Goal: Information Seeking & Learning: Learn about a topic

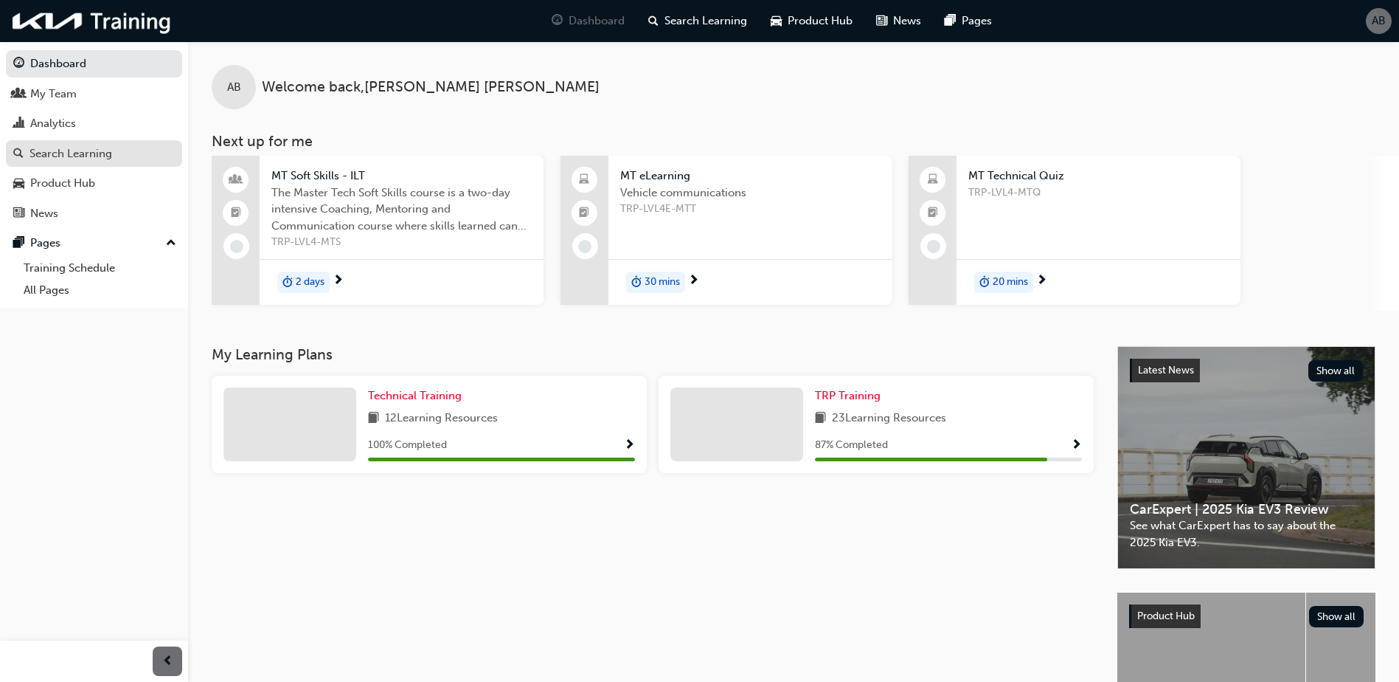
click at [59, 148] on div "Search Learning" at bounding box center [71, 153] width 83 height 17
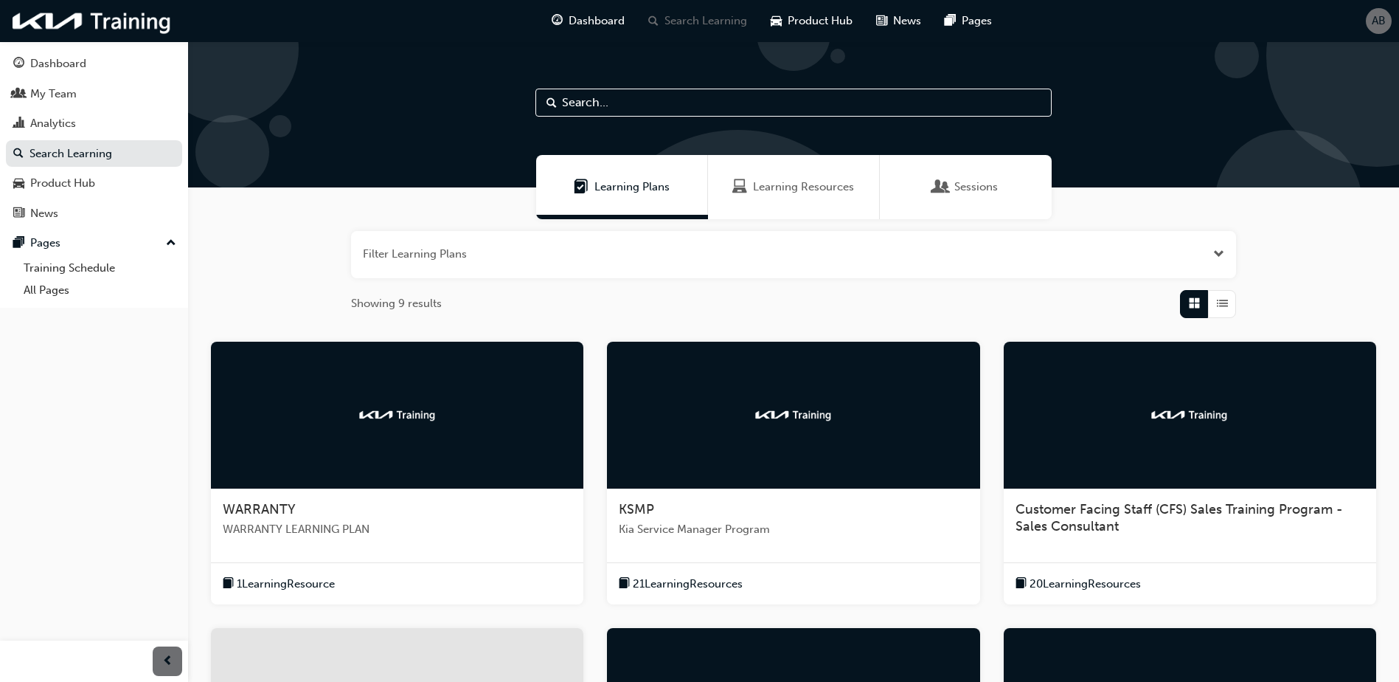
click at [669, 110] on input "text" at bounding box center [794, 103] width 516 height 28
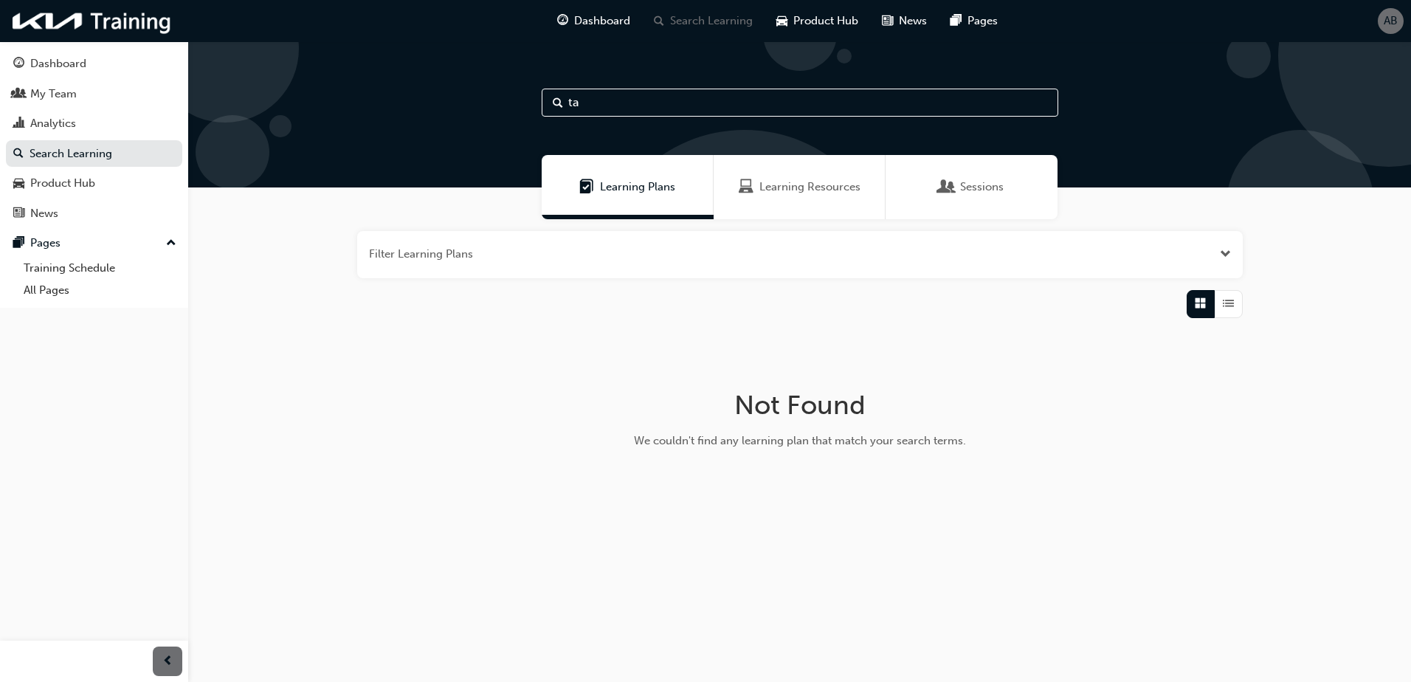
type input "t"
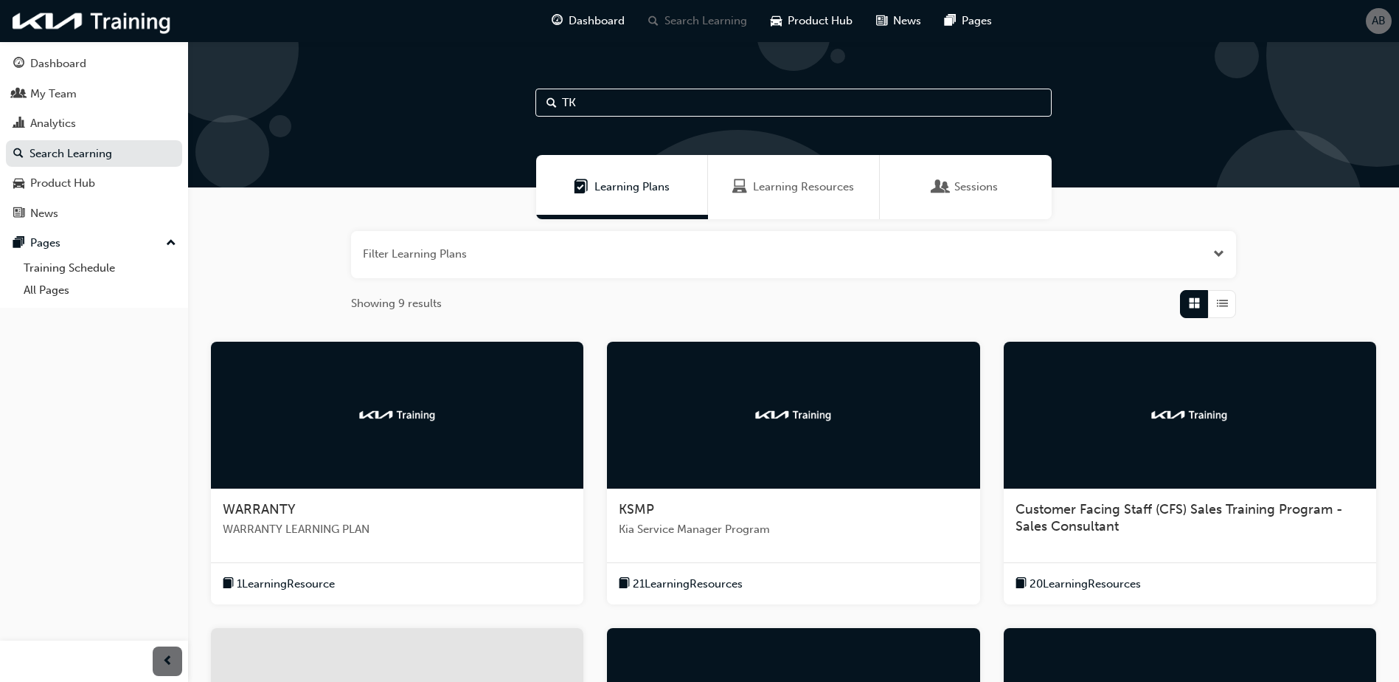
type input "TK"
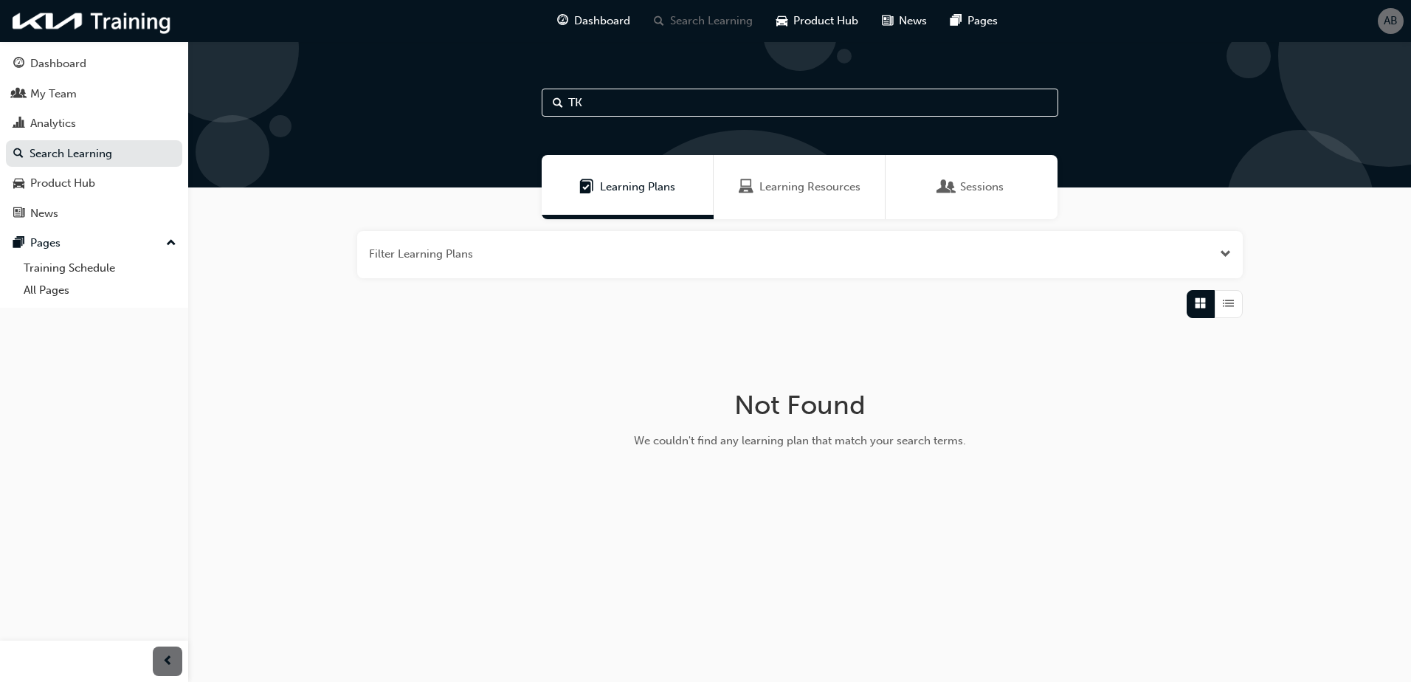
click at [792, 183] on span "Learning Resources" at bounding box center [809, 187] width 101 height 17
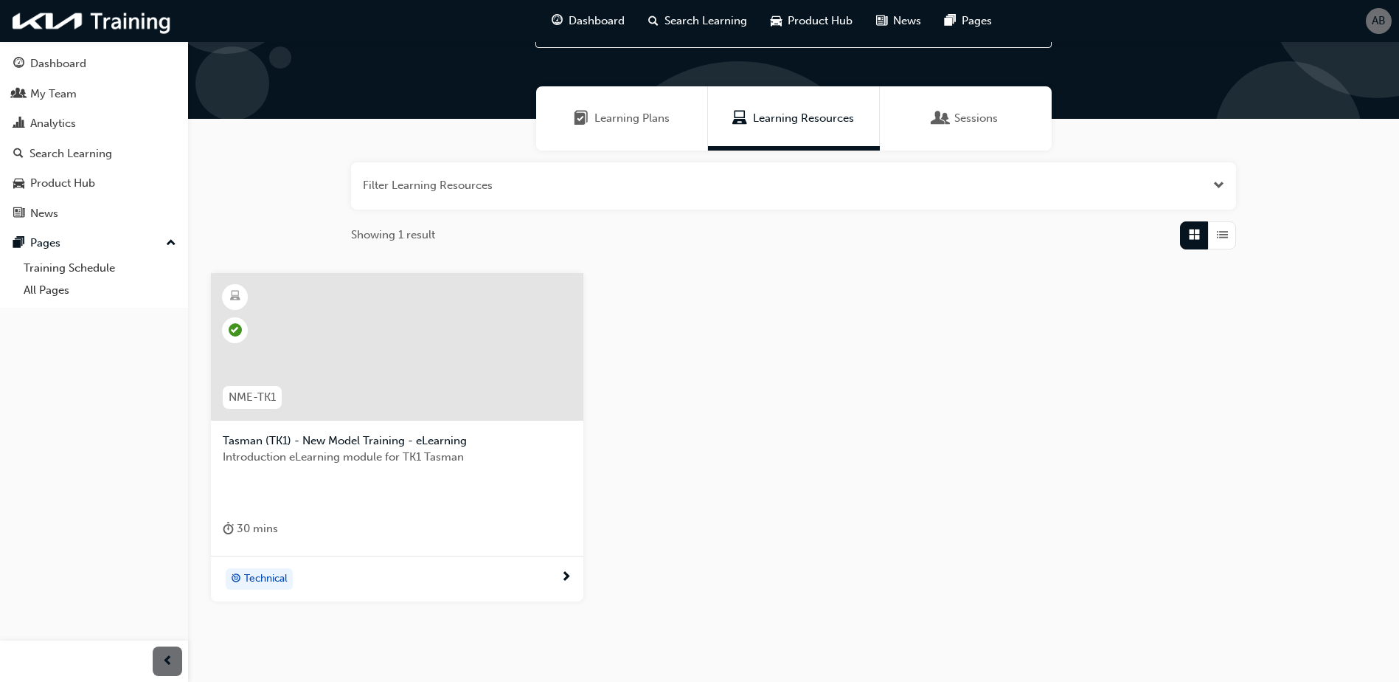
scroll to position [131, 0]
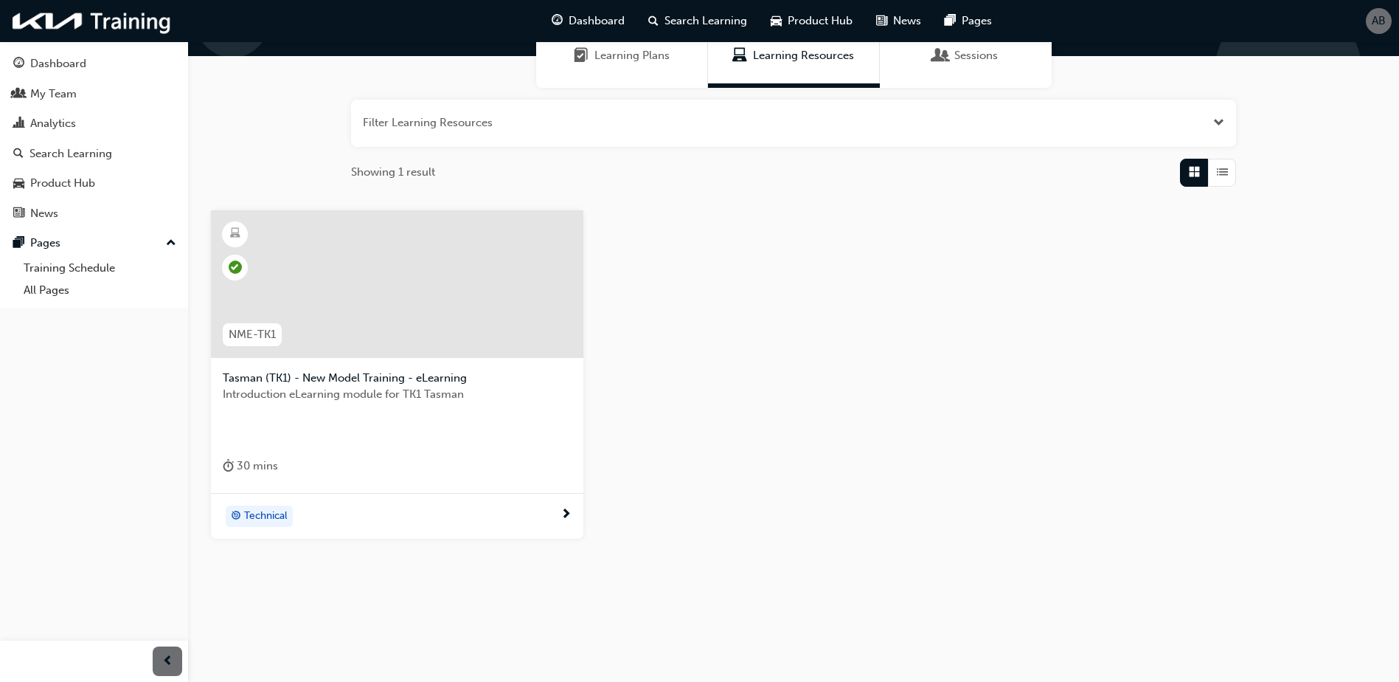
click at [391, 320] on div at bounding box center [397, 284] width 373 height 148
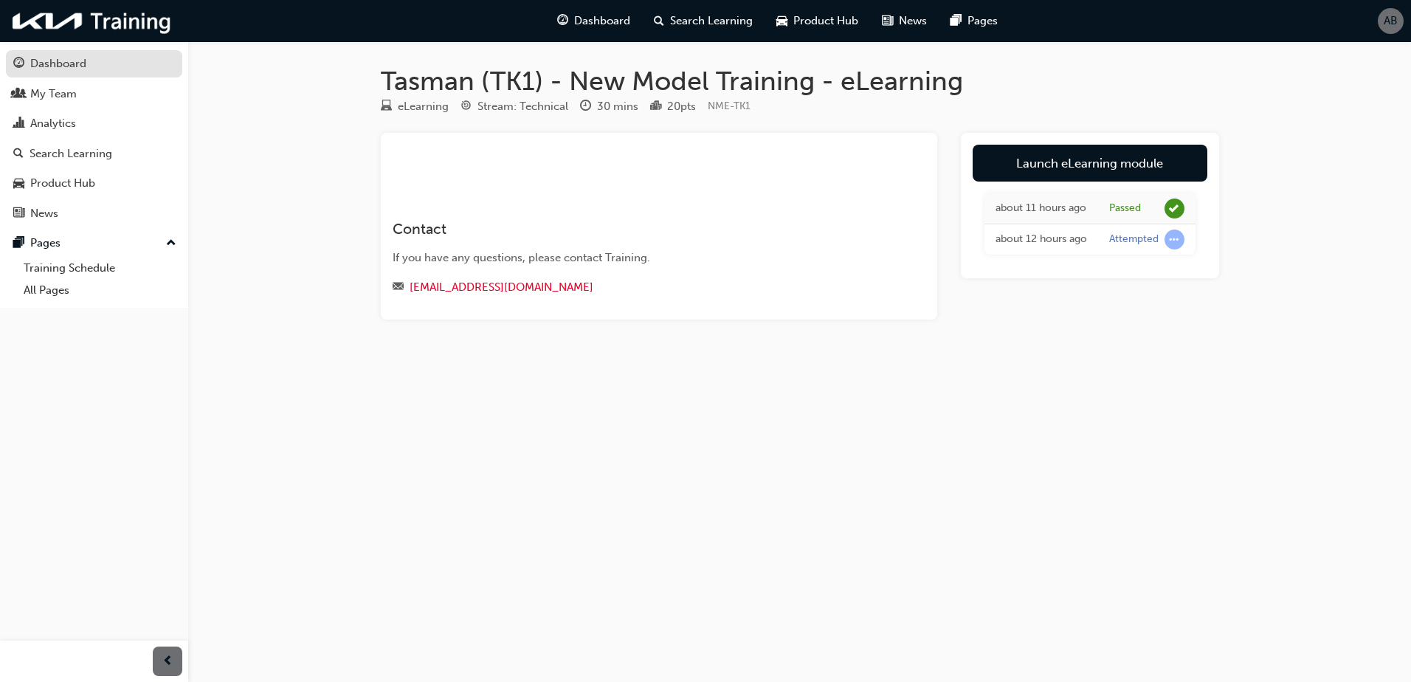
click at [83, 64] on div "Dashboard" at bounding box center [58, 63] width 56 height 17
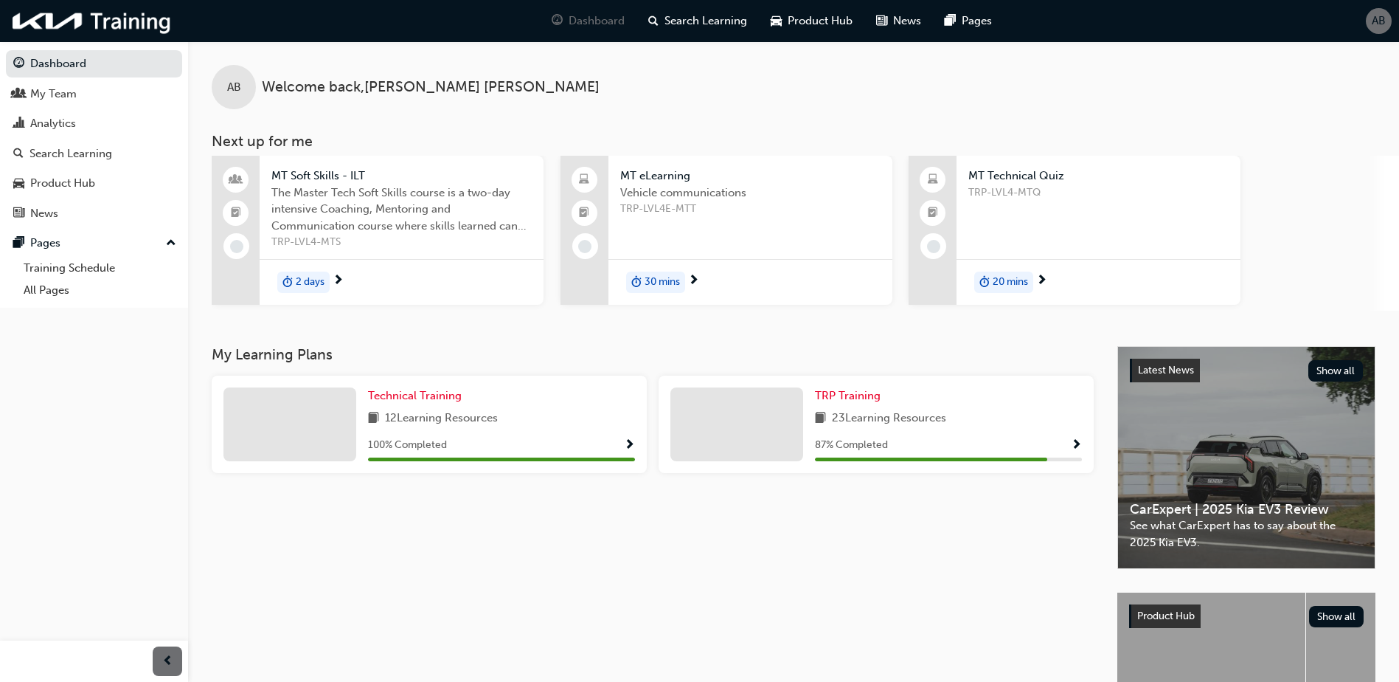
click at [661, 114] on div "AB Welcome back , Adam Briggs Next up for me MT Soft Skills - ILT The Master Te…" at bounding box center [793, 175] width 1211 height 269
click at [595, 115] on div "AB Welcome back , Adam Briggs Next up for me MT Soft Skills - ILT The Master Te…" at bounding box center [793, 175] width 1211 height 269
